Goal: Information Seeking & Learning: Learn about a topic

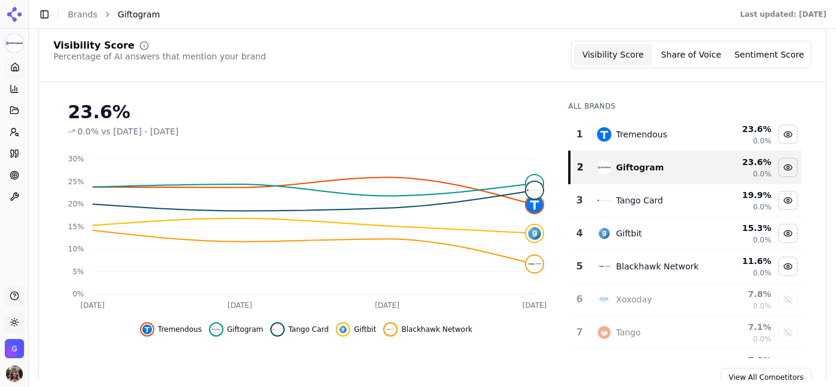
scroll to position [120, 0]
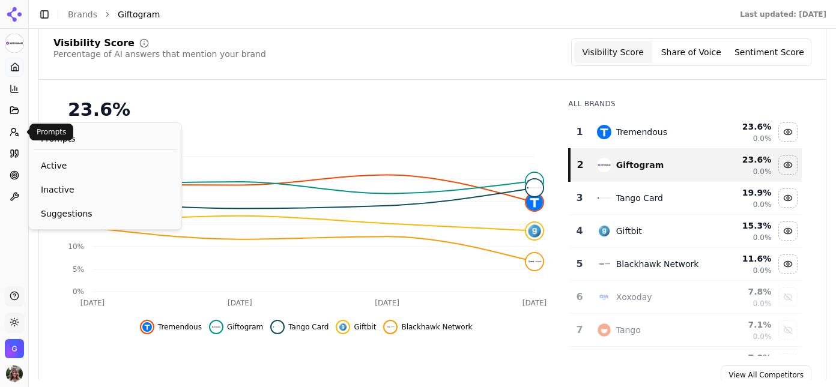
click at [19, 137] on button "Prompts" at bounding box center [14, 132] width 19 height 19
click at [12, 138] on button "Prompts" at bounding box center [14, 132] width 19 height 19
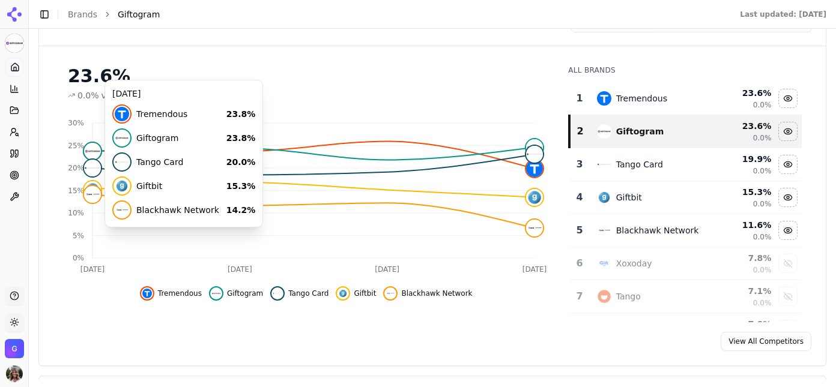
scroll to position [155, 0]
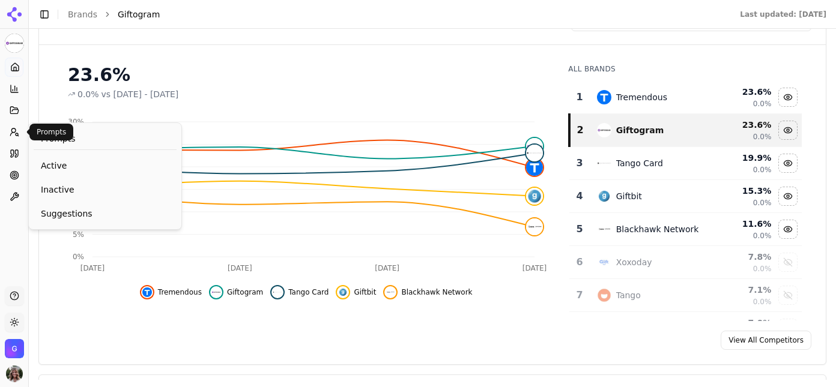
click at [12, 132] on icon at bounding box center [15, 132] width 10 height 10
click at [58, 167] on span "Active" at bounding box center [105, 166] width 129 height 12
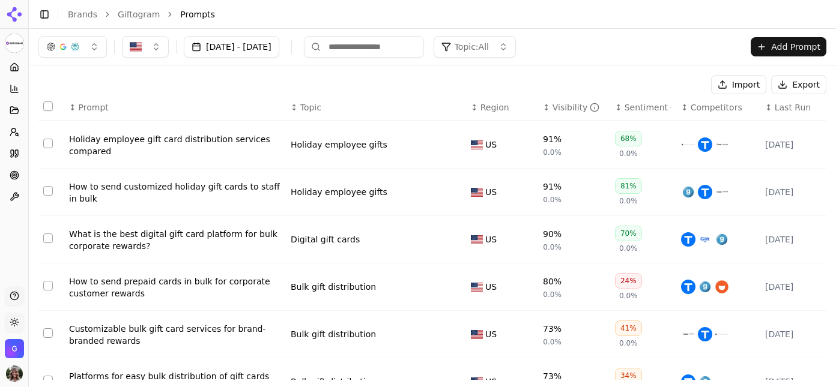
click at [197, 136] on div "Holiday employee gift card distribution services compared" at bounding box center [175, 145] width 212 height 24
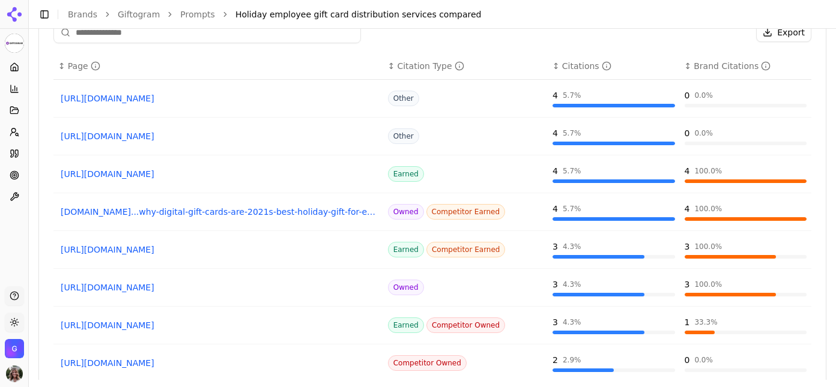
scroll to position [1030, 0]
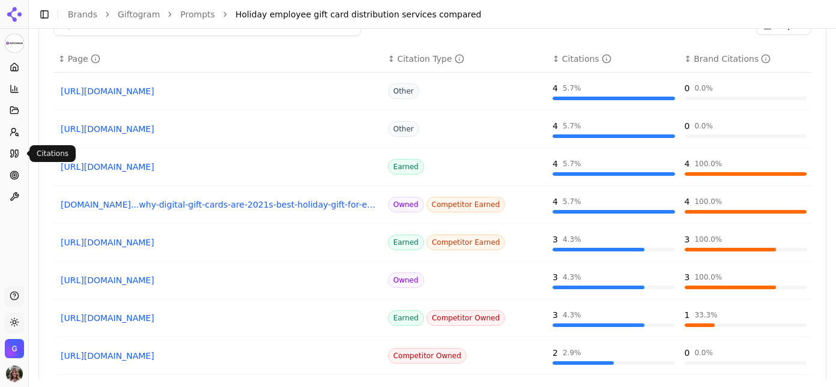
click at [15, 157] on icon at bounding box center [16, 153] width 3 height 7
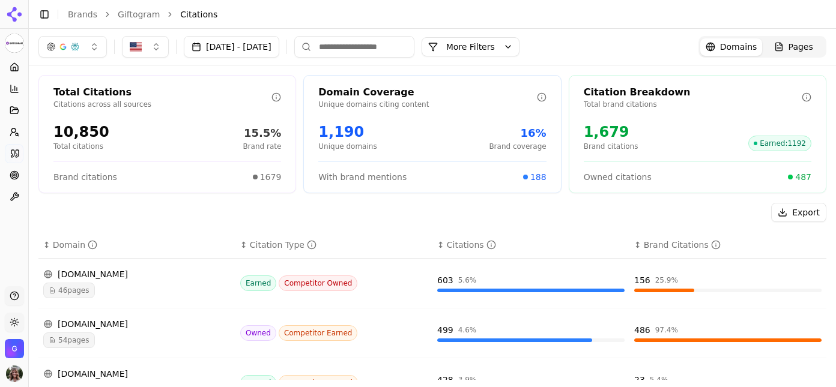
click at [520, 45] on button "More Filters" at bounding box center [471, 46] width 98 height 19
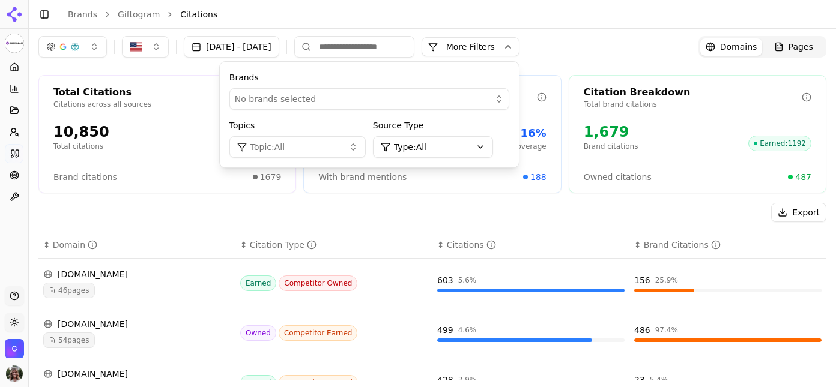
click at [366, 147] on button "Topic: All" at bounding box center [297, 147] width 136 height 22
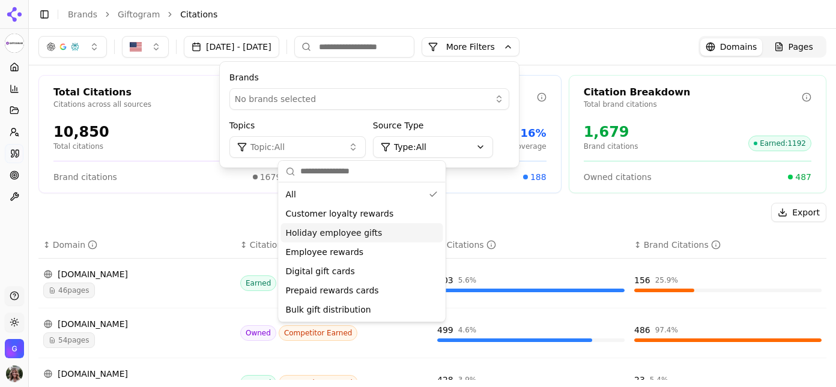
click at [360, 236] on span "Holiday employee gifts" at bounding box center [334, 233] width 97 height 12
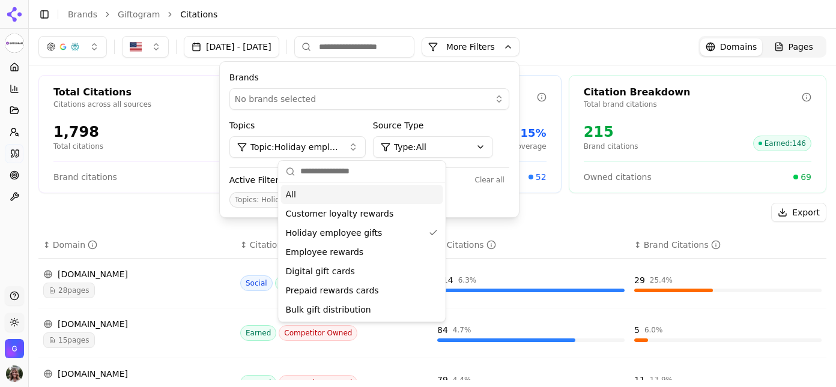
click at [590, 36] on div "[DATE] - [DATE] More More Filters Brands No brands selected Topics Topic: Holid…" at bounding box center [432, 47] width 788 height 22
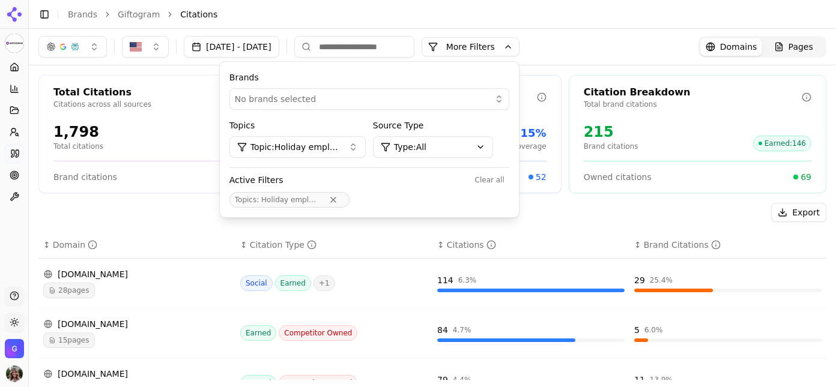
click at [598, 46] on div "[DATE] - [DATE] More More Filters Brands No brands selected Topics Topic: Holid…" at bounding box center [432, 47] width 788 height 22
click at [610, 53] on div "[DATE] - [DATE] More More Filters Brands No brands selected Topics Topic: Holid…" at bounding box center [432, 47] width 788 height 22
click at [211, 189] on div "Total Citations Citations across all sources 1,798 Total citations 12% Brand ra…" at bounding box center [167, 134] width 258 height 118
click at [205, 211] on div "Export" at bounding box center [432, 212] width 788 height 19
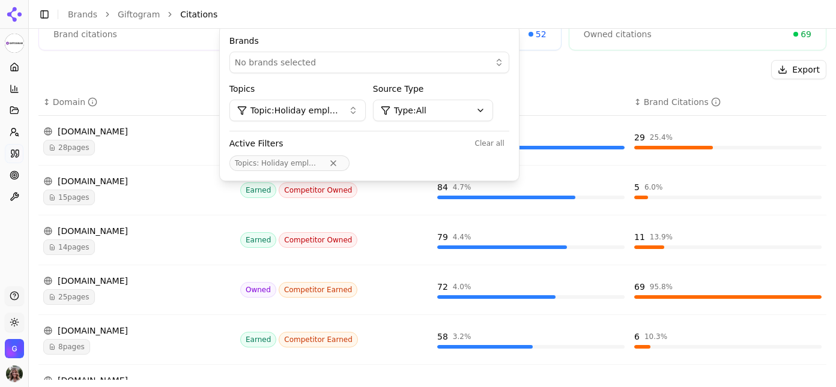
scroll to position [153, 0]
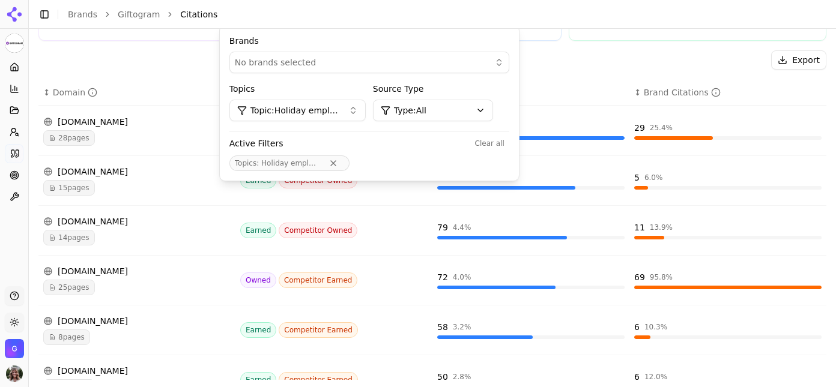
click at [79, 287] on span "25 pages" at bounding box center [69, 288] width 52 height 16
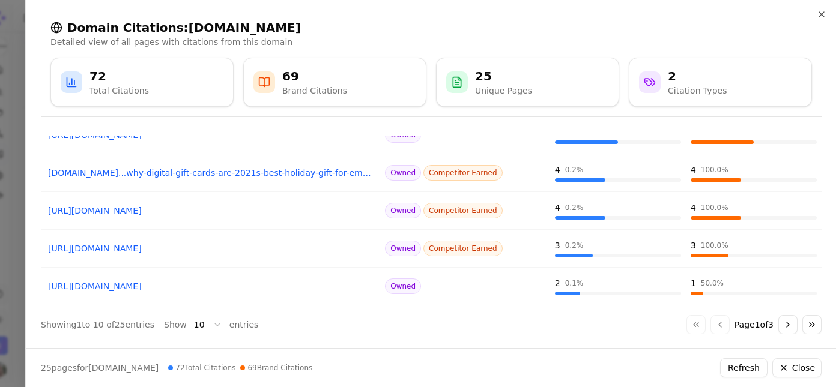
scroll to position [273, 0]
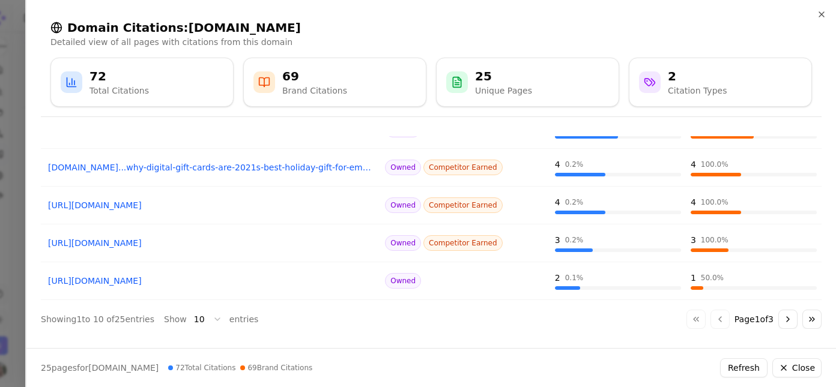
click at [789, 319] on button "Go to next page" at bounding box center [788, 319] width 19 height 19
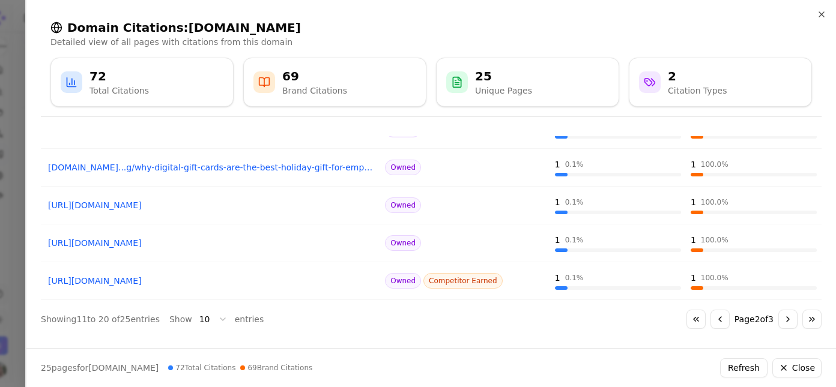
click at [717, 317] on button "Go to previous page" at bounding box center [720, 319] width 19 height 19
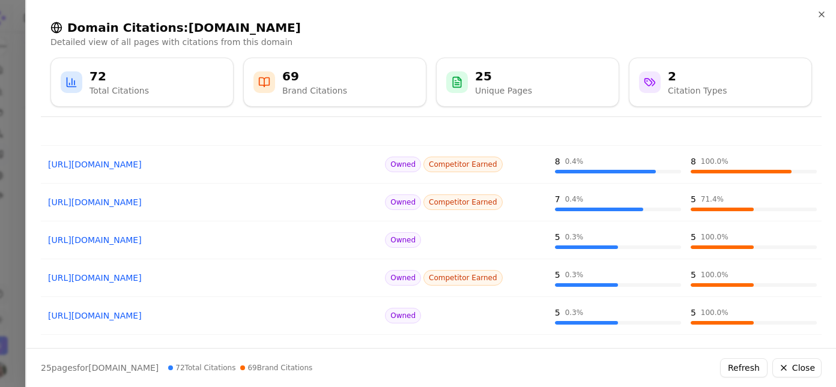
scroll to position [0, 0]
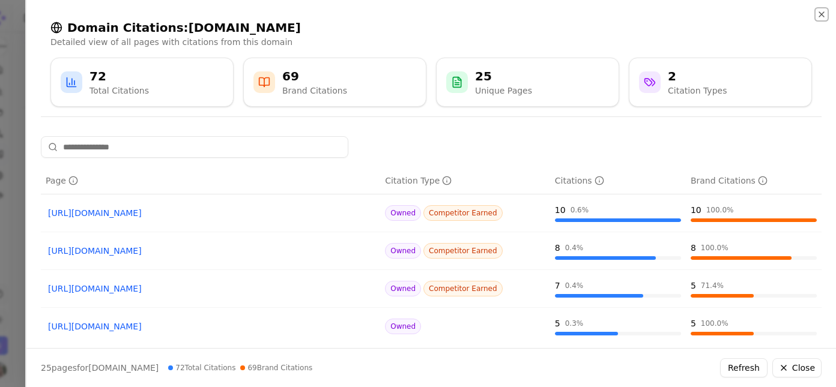
click at [821, 13] on icon "button" at bounding box center [822, 15] width 10 height 10
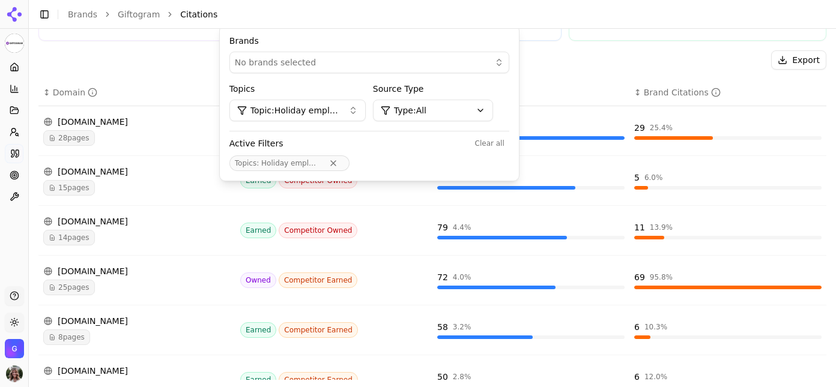
click at [597, 56] on div "Export" at bounding box center [432, 59] width 788 height 19
click at [190, 56] on div "Export" at bounding box center [432, 59] width 788 height 19
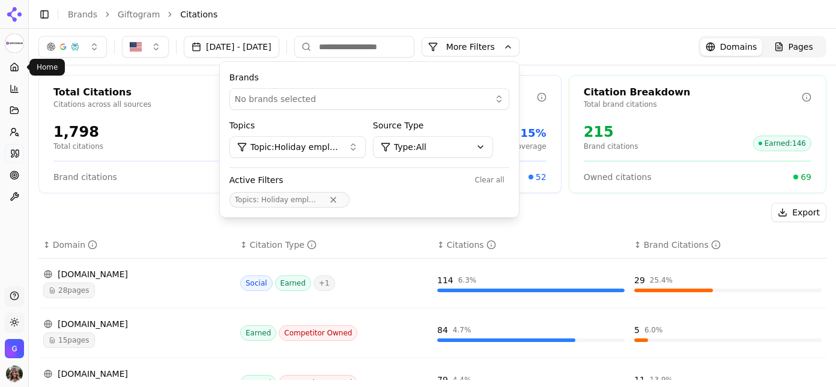
click at [14, 69] on icon at bounding box center [15, 67] width 10 height 10
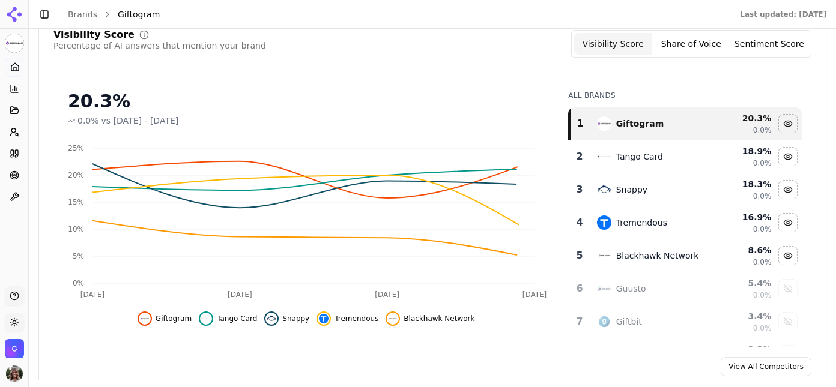
scroll to position [135, 0]
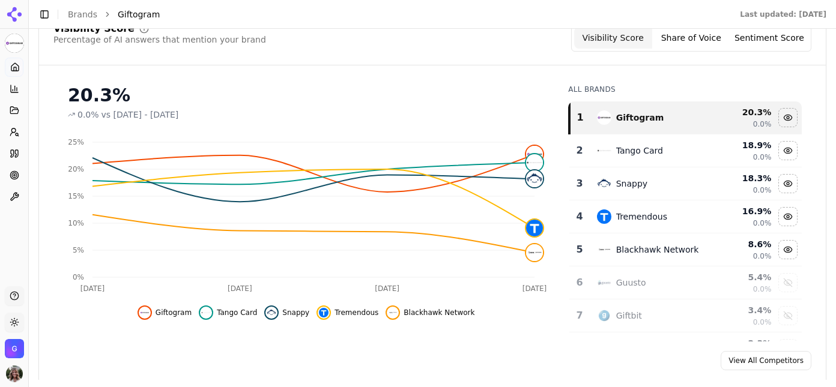
click at [755, 359] on link "View All Competitors" at bounding box center [766, 360] width 91 height 19
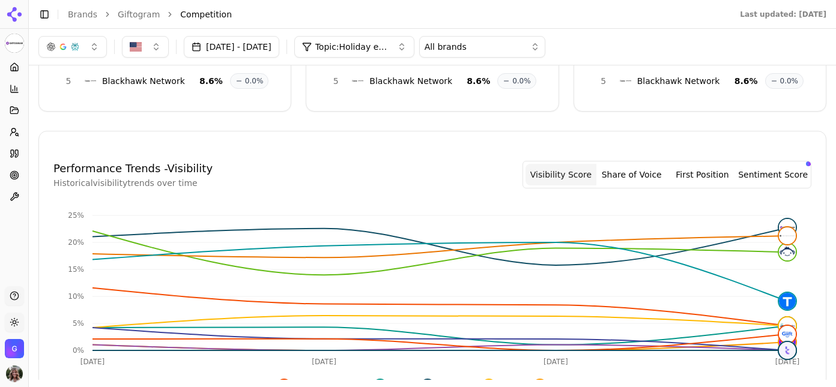
scroll to position [243, 0]
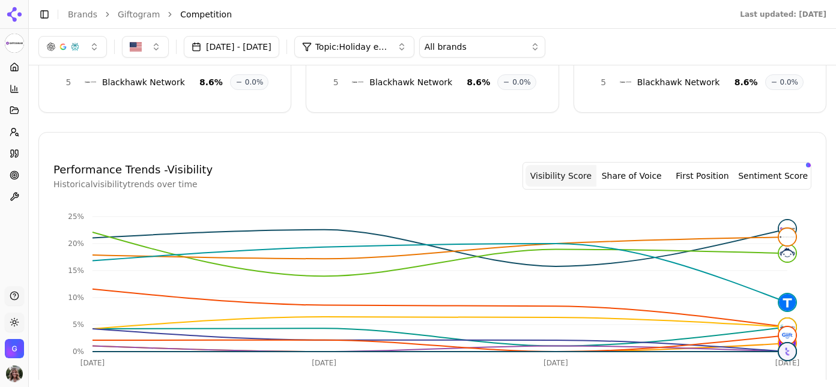
click at [710, 181] on button "First Position" at bounding box center [702, 176] width 71 height 22
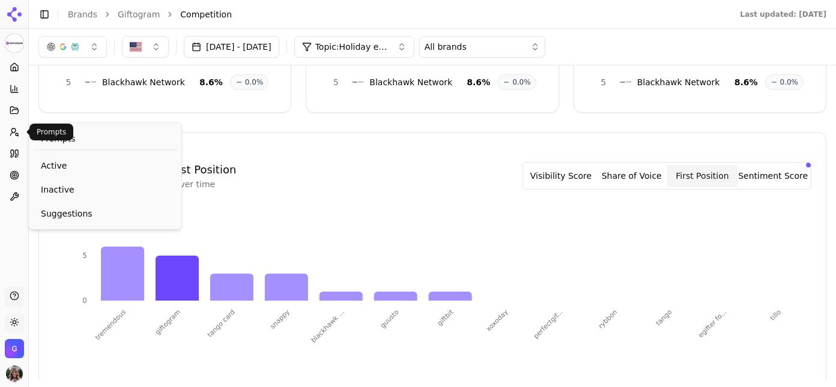
click at [14, 131] on icon at bounding box center [15, 132] width 10 height 10
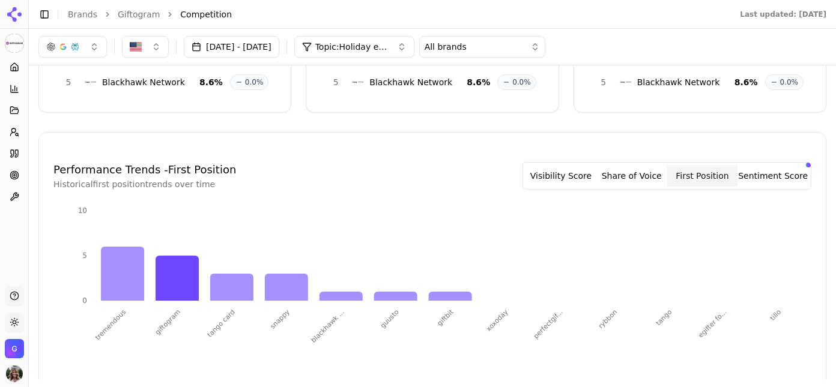
click at [14, 174] on icon at bounding box center [15, 176] width 10 height 10
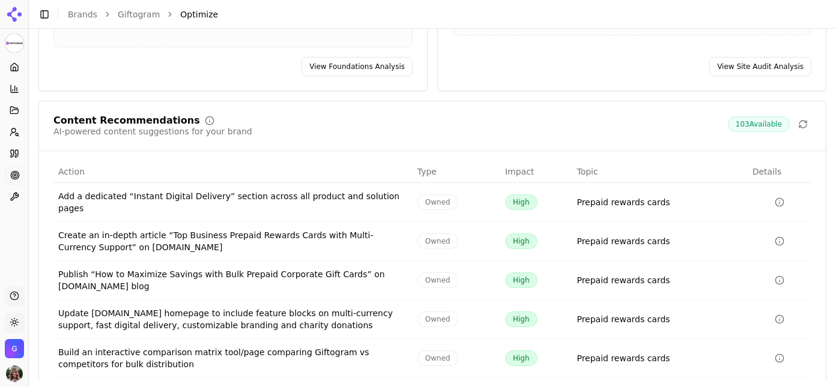
scroll to position [228, 0]
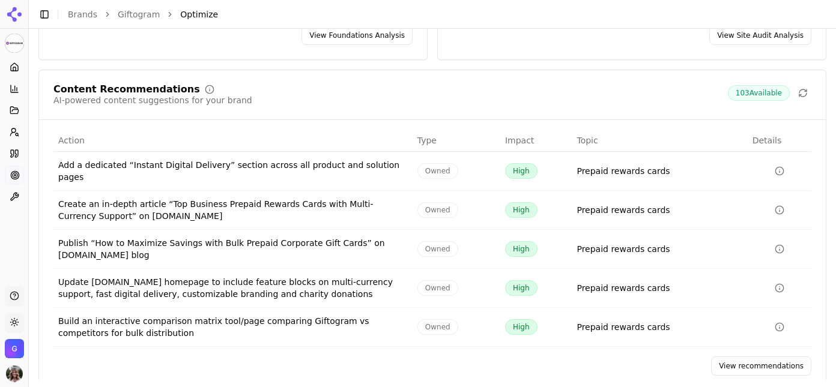
click at [775, 357] on link "View recommendations" at bounding box center [761, 366] width 100 height 19
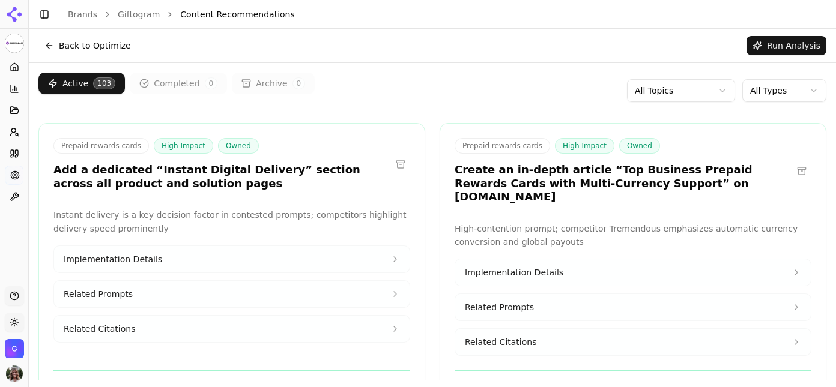
click at [93, 48] on button "Back to Optimize" at bounding box center [87, 45] width 99 height 19
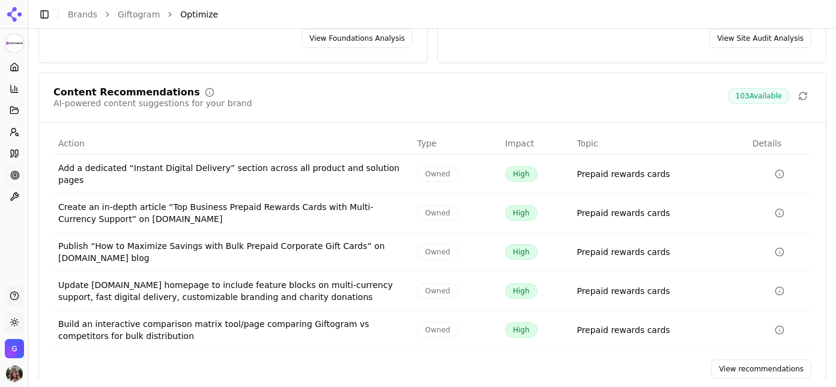
scroll to position [228, 0]
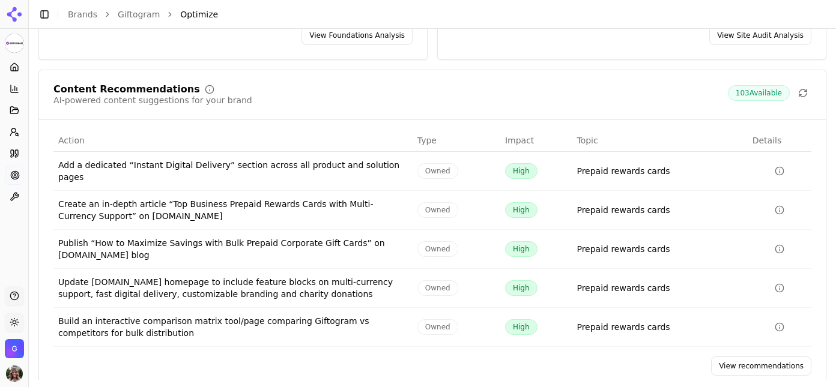
click at [762, 357] on link "View recommendations" at bounding box center [761, 366] width 100 height 19
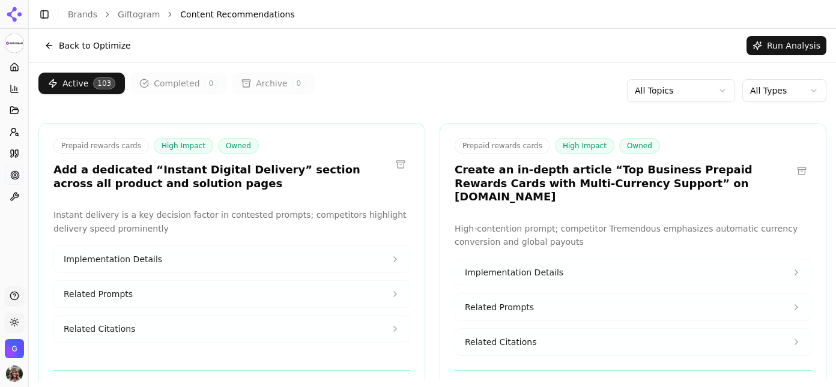
click at [88, 42] on button "Back to Optimize" at bounding box center [87, 45] width 99 height 19
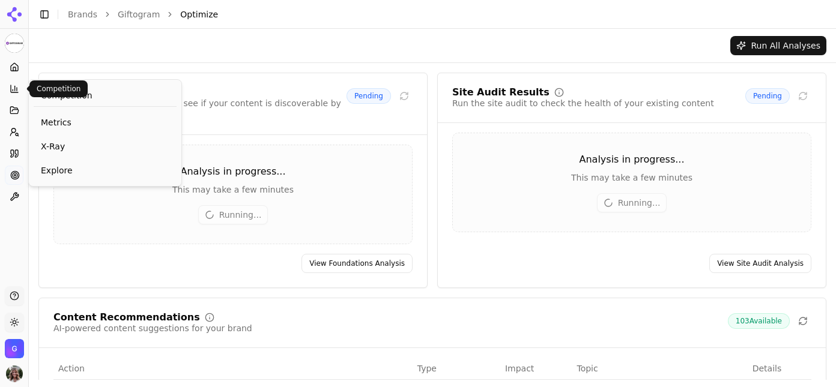
click at [14, 94] on button "Competition" at bounding box center [14, 88] width 19 height 19
click at [64, 124] on span "Metrics" at bounding box center [105, 123] width 129 height 12
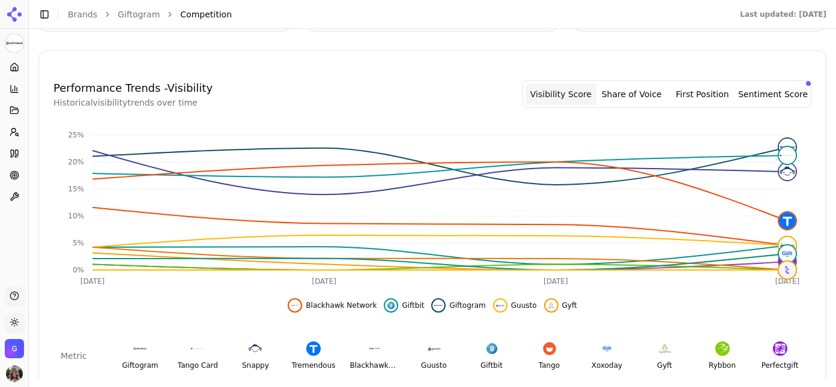
scroll to position [539, 0]
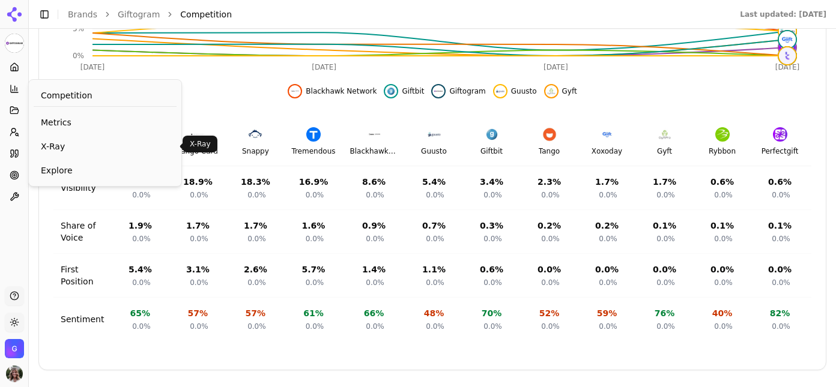
click at [79, 148] on span "X-Ray" at bounding box center [105, 147] width 129 height 12
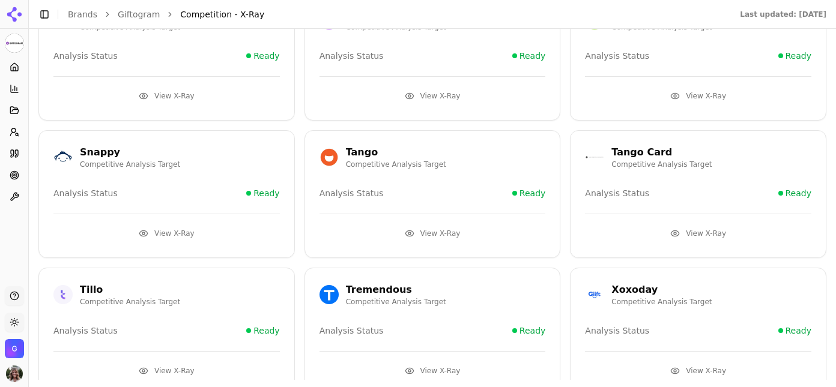
scroll to position [308, 0]
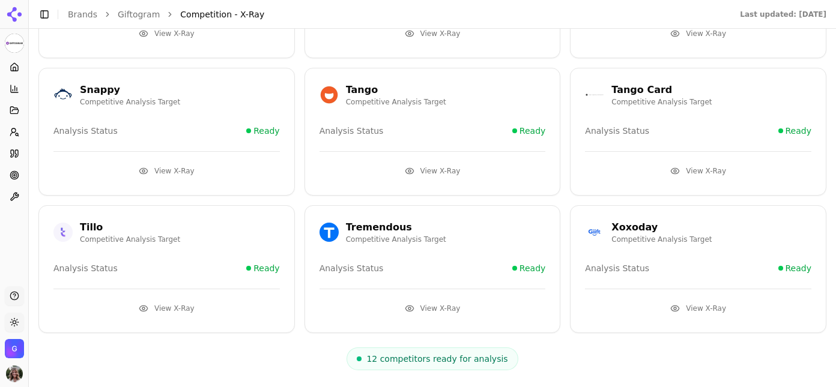
click at [376, 235] on p "Competitive Analysis Target" at bounding box center [396, 240] width 100 height 10
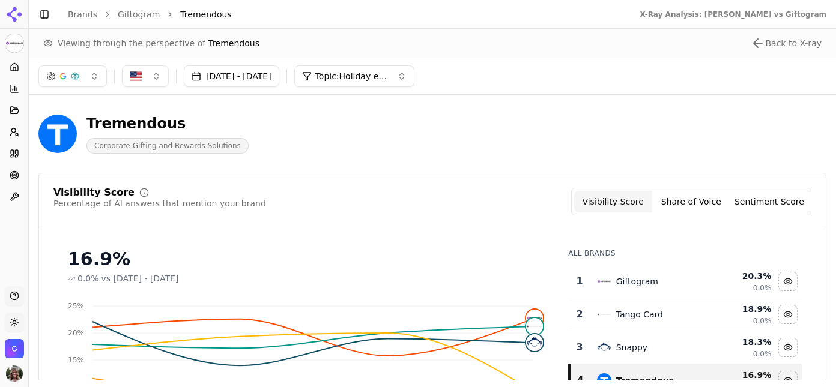
click at [85, 13] on link "Brands" at bounding box center [82, 15] width 29 height 10
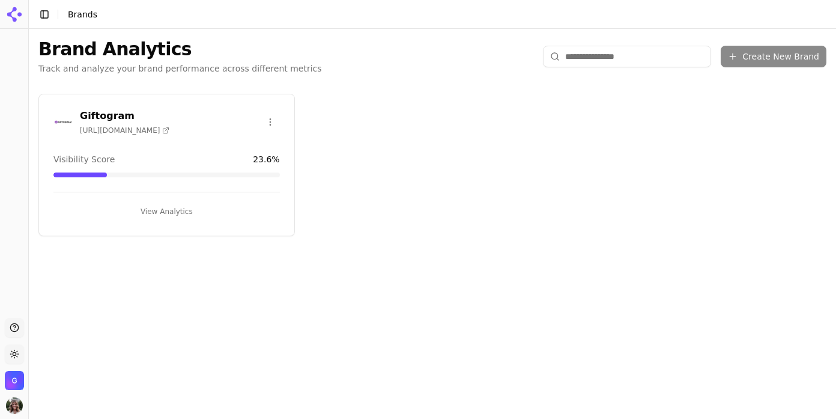
click at [20, 10] on icon at bounding box center [14, 14] width 19 height 19
click at [109, 115] on h3 "Giftogram" at bounding box center [125, 116] width 90 height 14
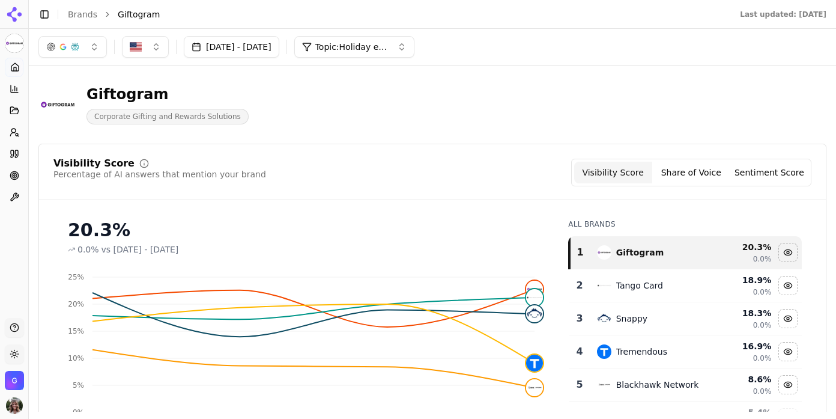
click at [407, 55] on button "Topic: Holiday employee gifts" at bounding box center [354, 47] width 120 height 22
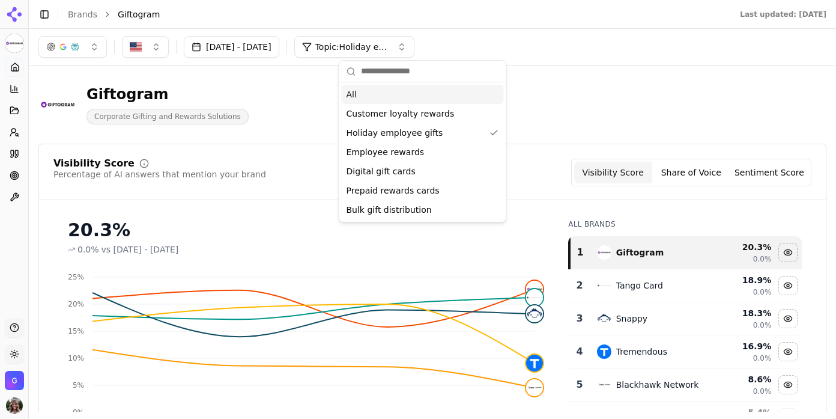
click at [386, 92] on div "All" at bounding box center [423, 94] width 162 height 19
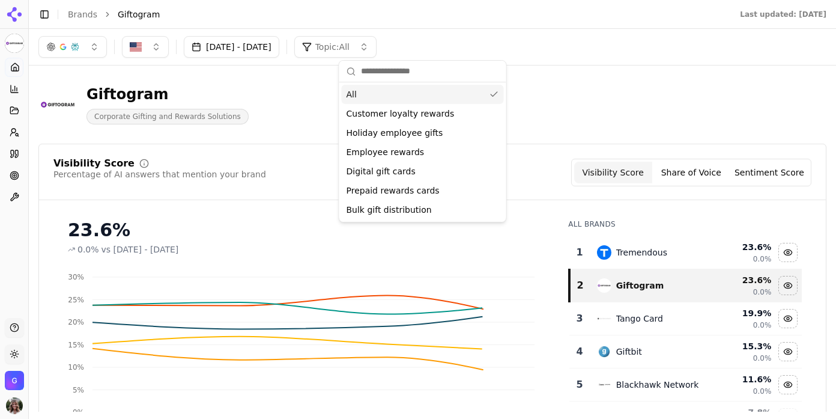
click at [549, 96] on div "Giftogram Corporate Gifting and Rewards Solutions" at bounding box center [307, 105] width 538 height 40
